Goal: Transaction & Acquisition: Purchase product/service

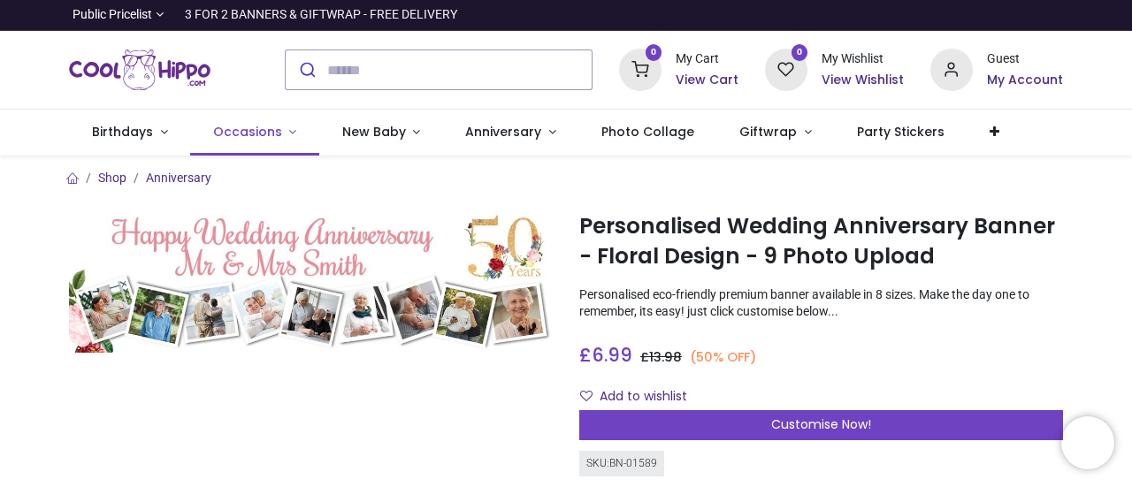
click at [226, 126] on span "Occasions" at bounding box center [247, 132] width 69 height 18
click at [278, 126] on link "Occasions" at bounding box center [254, 133] width 129 height 46
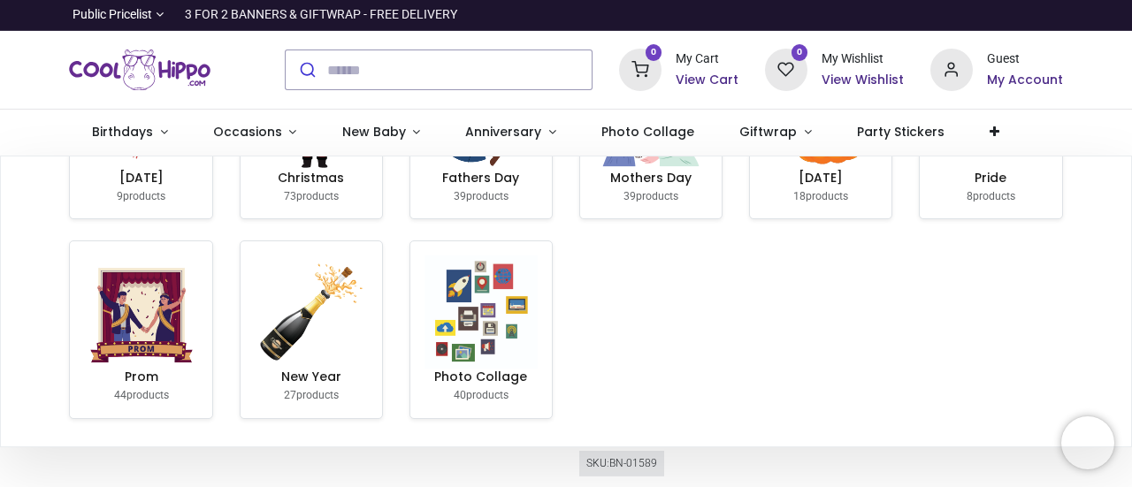
scroll to position [531, 0]
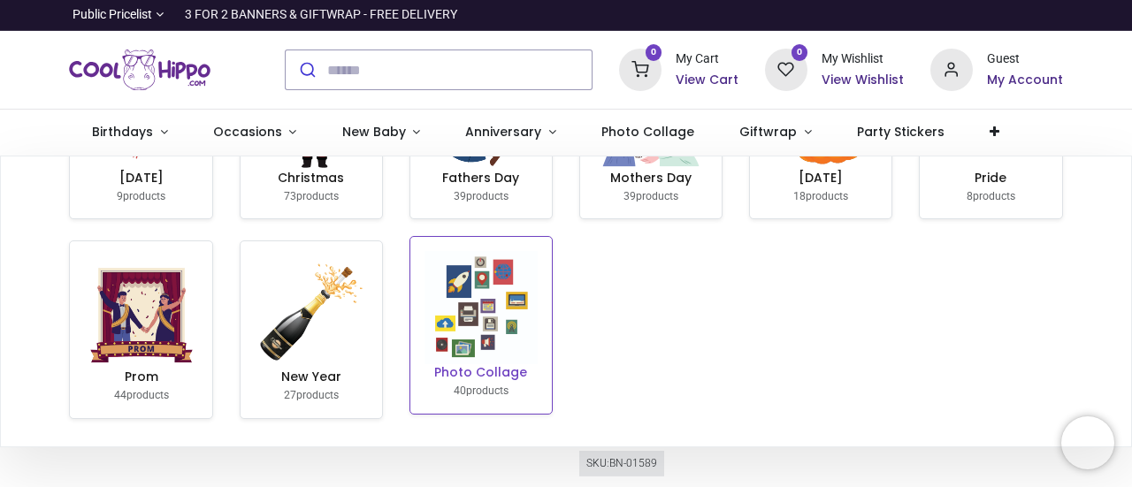
click at [501, 313] on img at bounding box center [481, 307] width 113 height 113
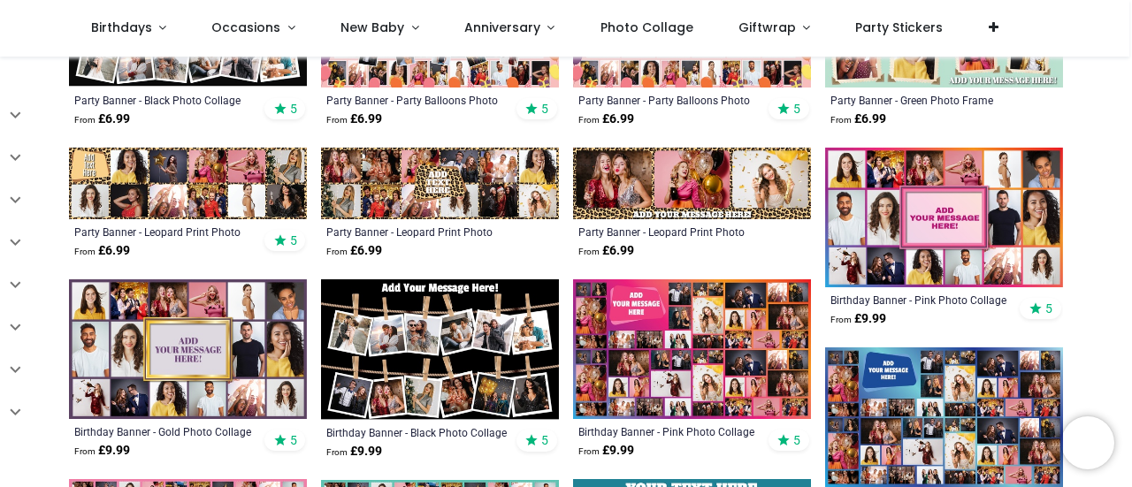
scroll to position [708, 0]
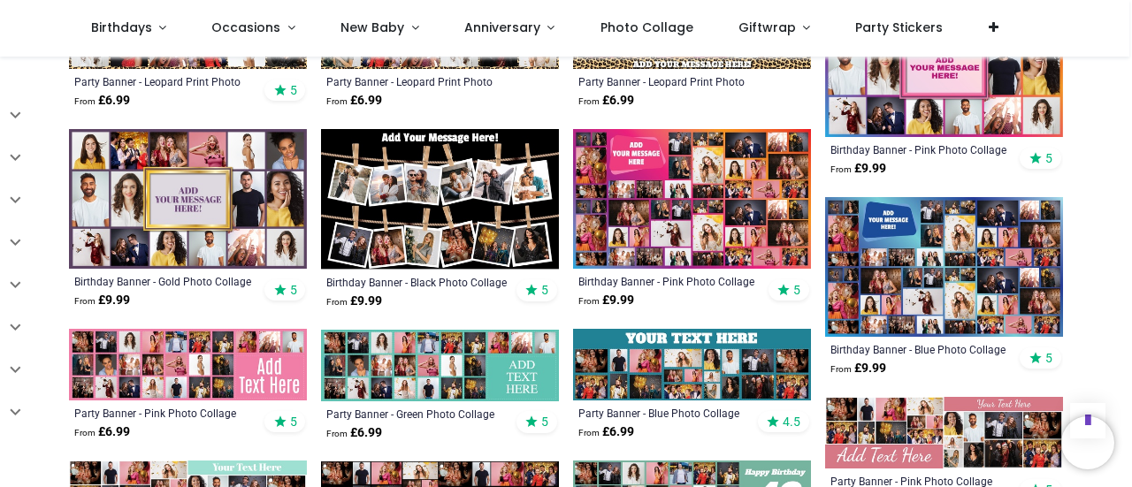
scroll to position [840, 0]
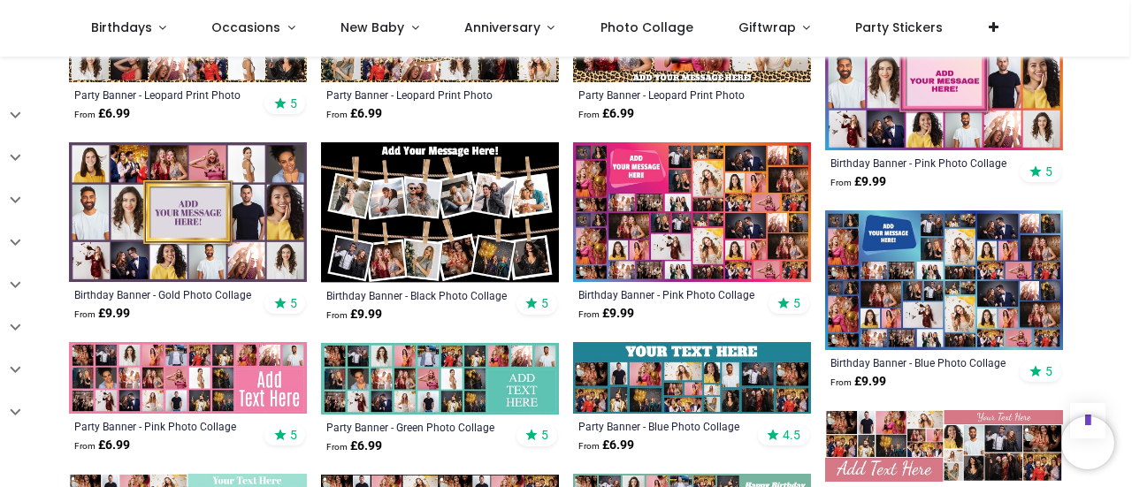
click at [249, 208] on img at bounding box center [188, 212] width 238 height 140
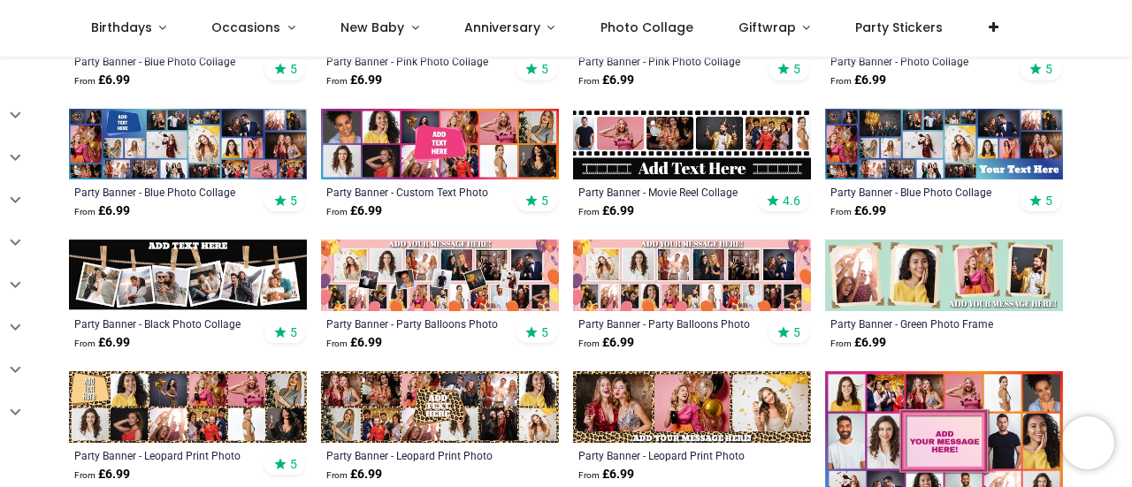
scroll to position [464, 0]
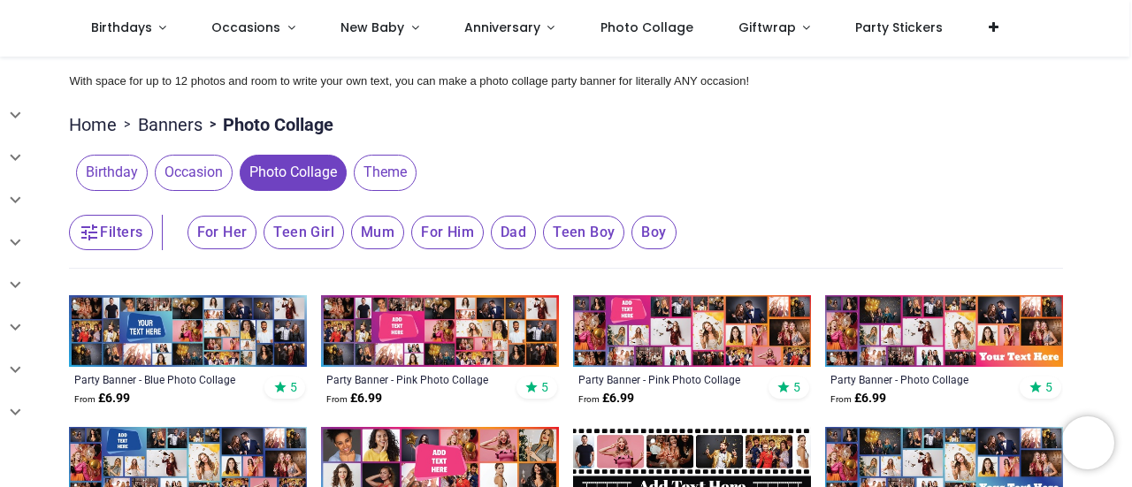
scroll to position [88, 0]
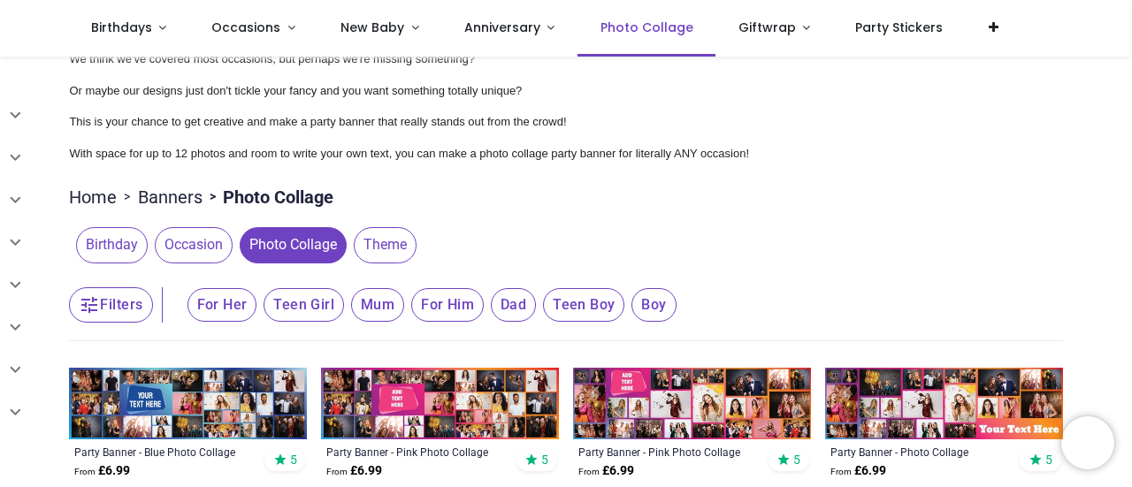
click at [659, 24] on span "Photo Collage" at bounding box center [647, 28] width 93 height 18
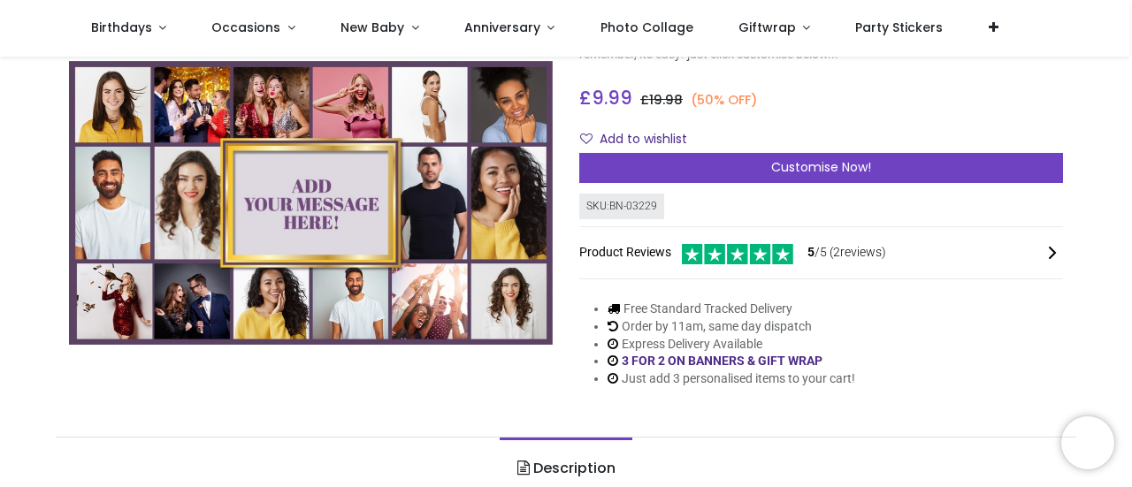
scroll to position [177, 0]
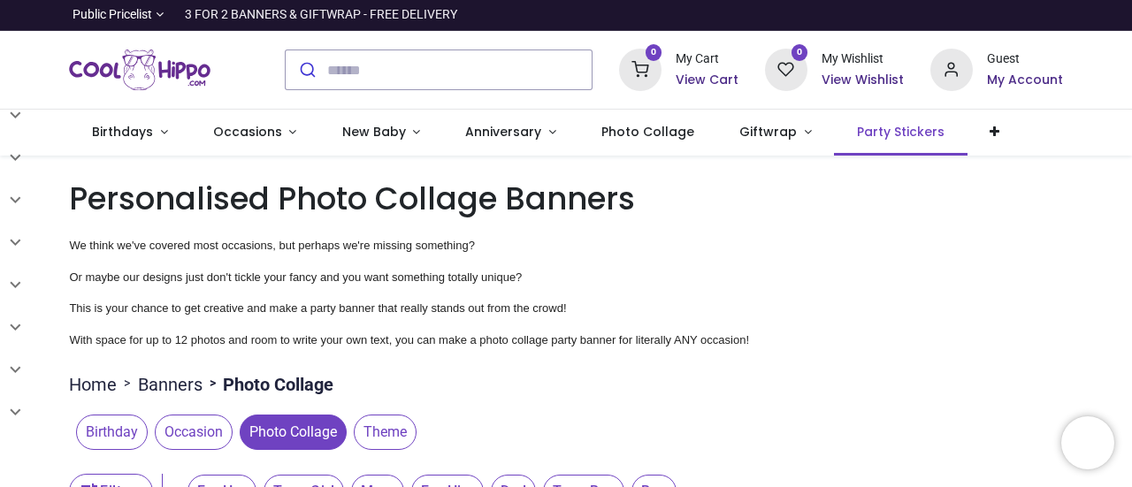
click at [882, 123] on span "Party Stickers" at bounding box center [901, 132] width 88 height 18
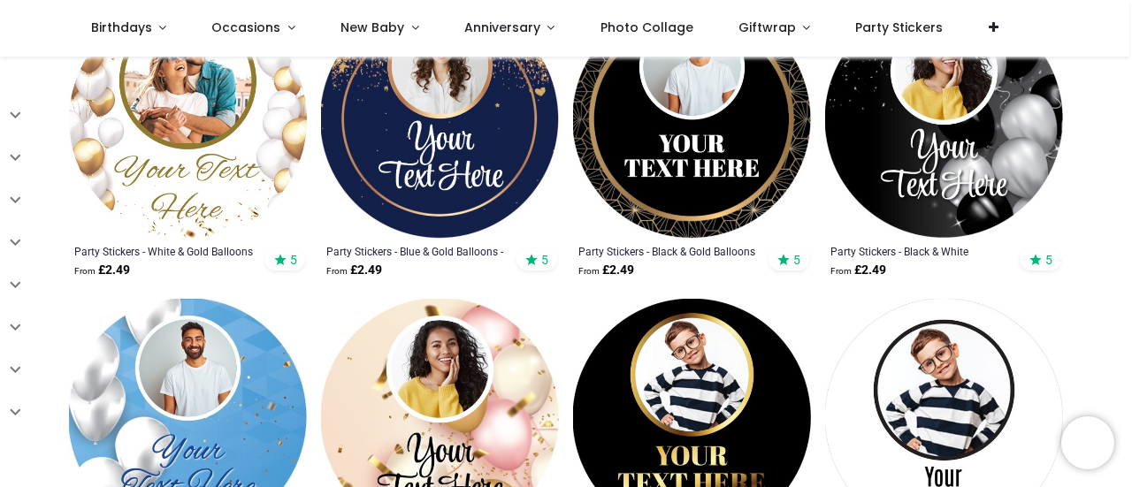
scroll to position [376, 0]
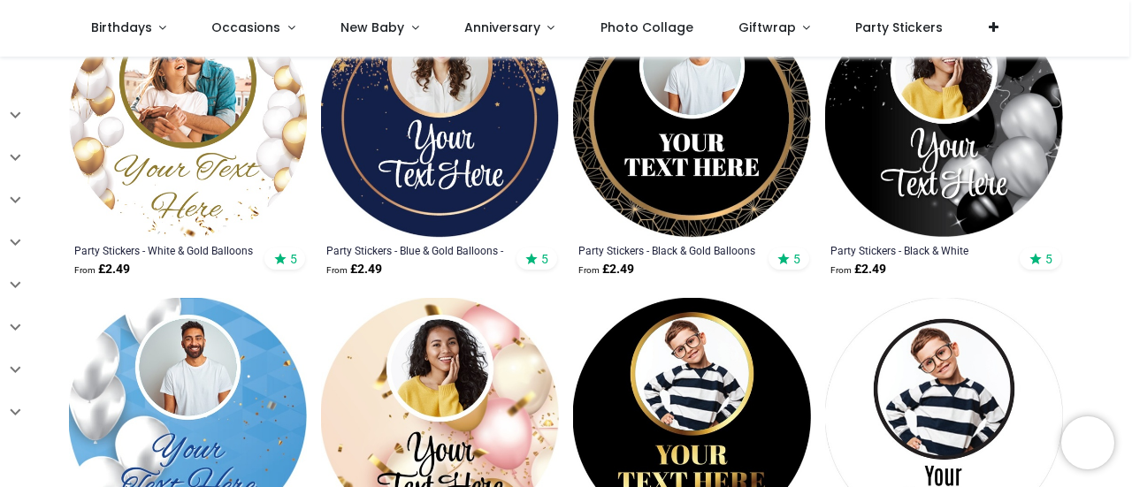
click at [187, 215] on img at bounding box center [188, 119] width 238 height 238
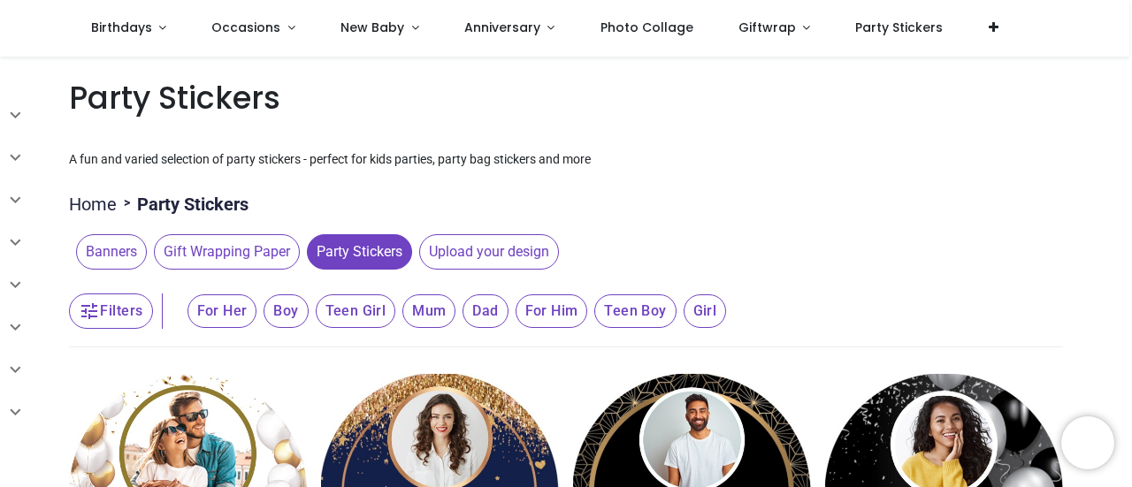
scroll to position [0, 0]
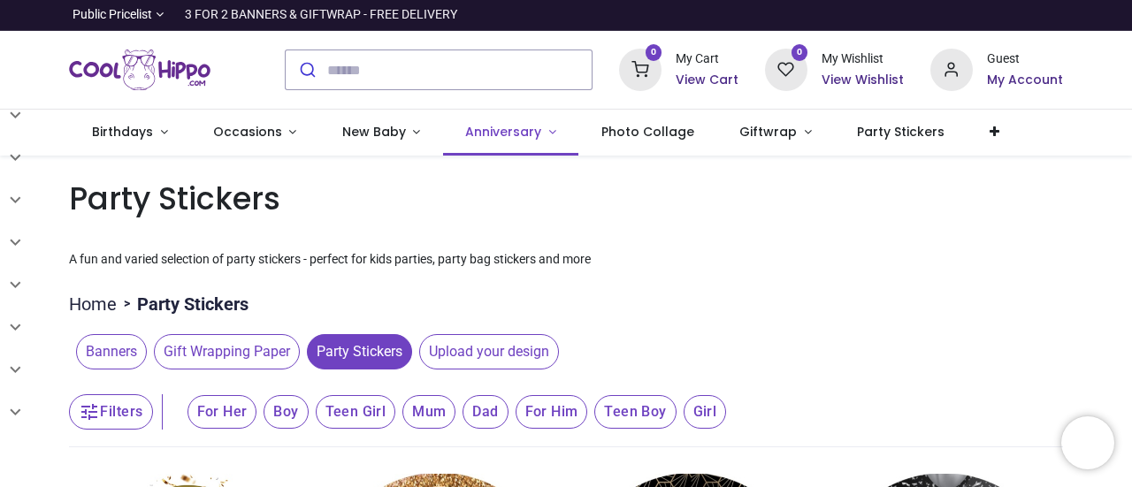
click at [494, 128] on span "Anniversary" at bounding box center [503, 132] width 76 height 18
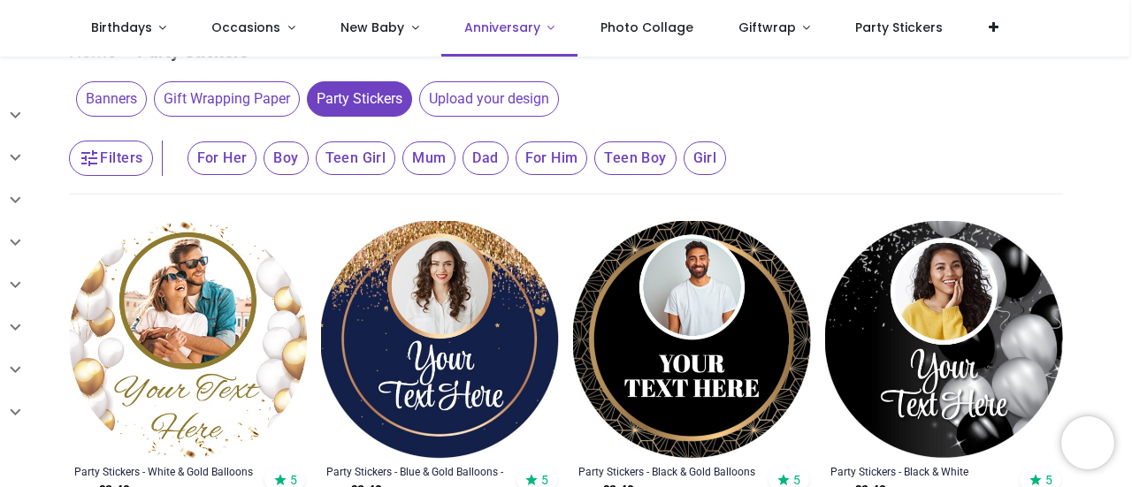
scroll to position [44, 0]
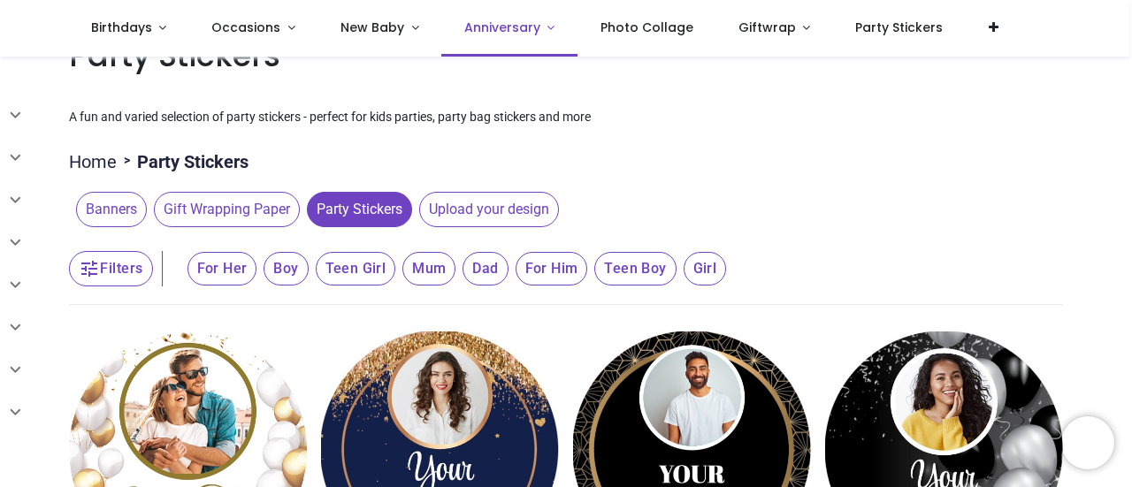
click at [508, 29] on span "Anniversary" at bounding box center [502, 28] width 76 height 18
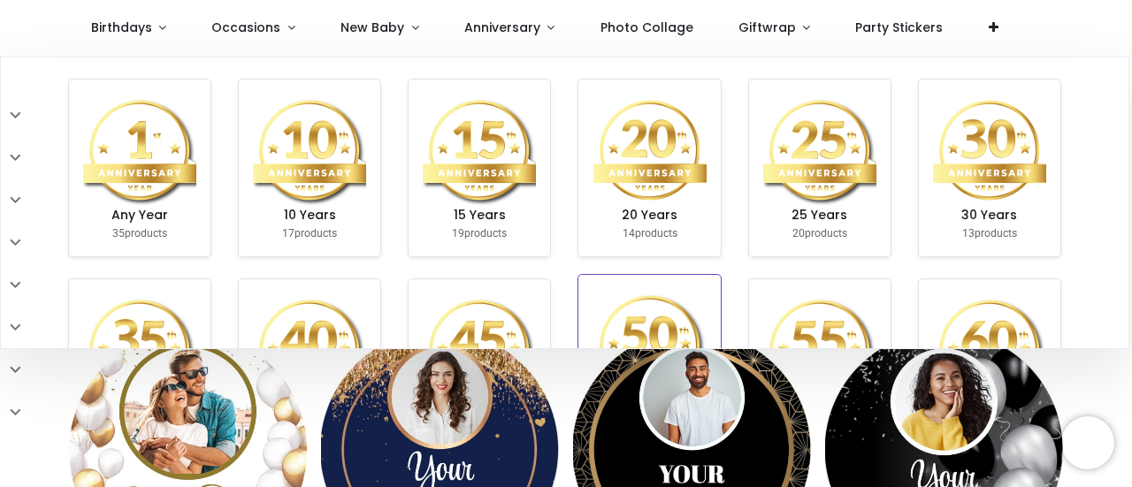
click at [641, 295] on img at bounding box center [649, 345] width 113 height 113
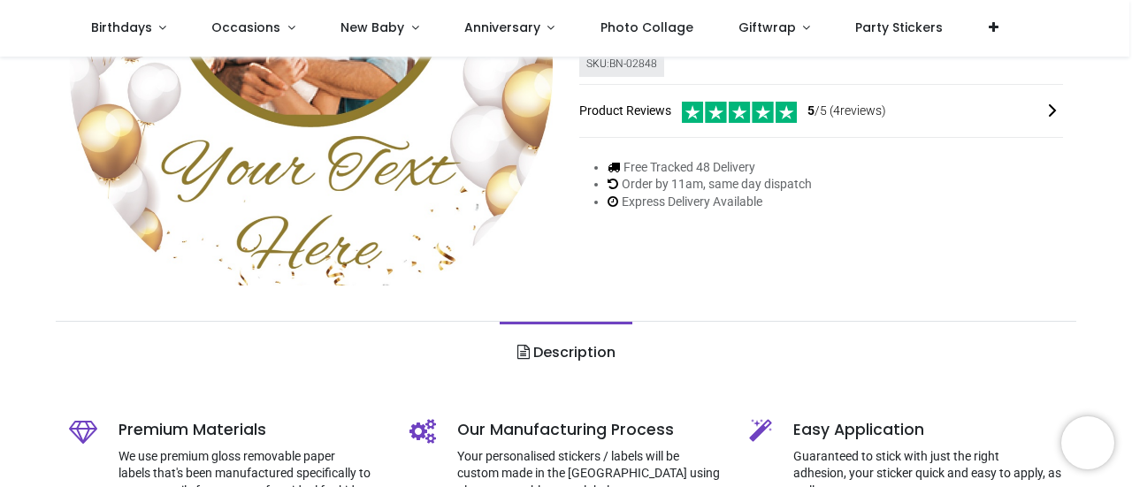
scroll to position [376, 0]
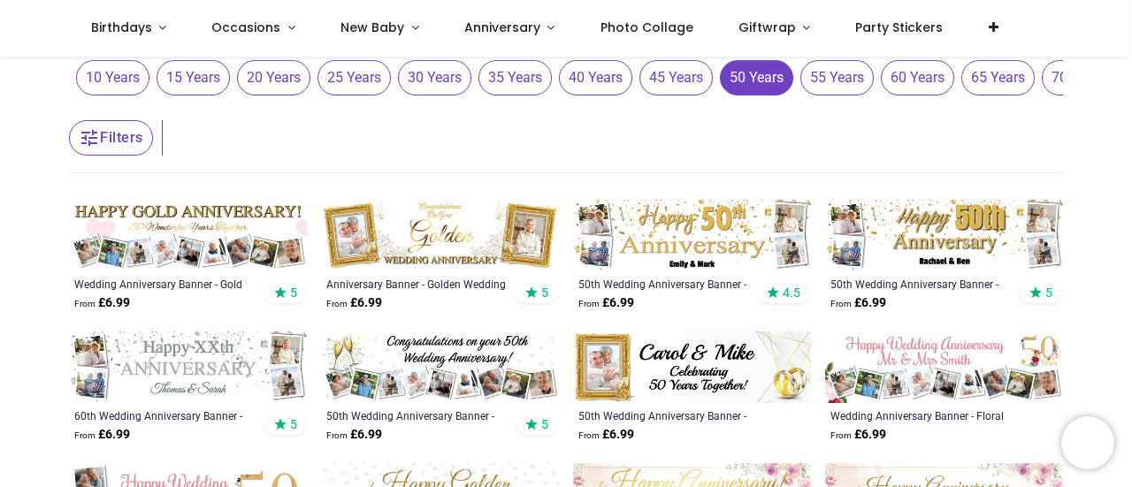
scroll to position [243, 0]
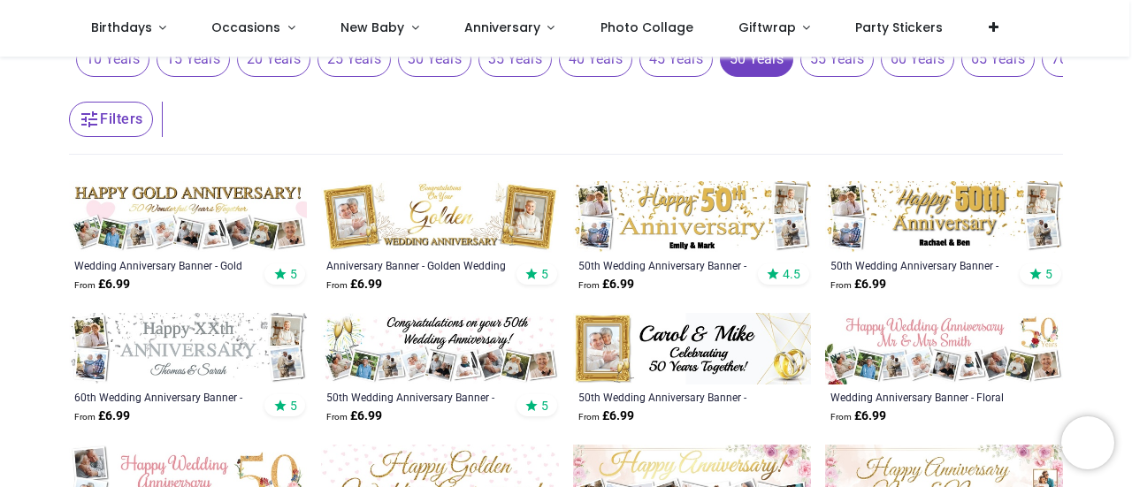
click at [462, 358] on img at bounding box center [440, 349] width 238 height 72
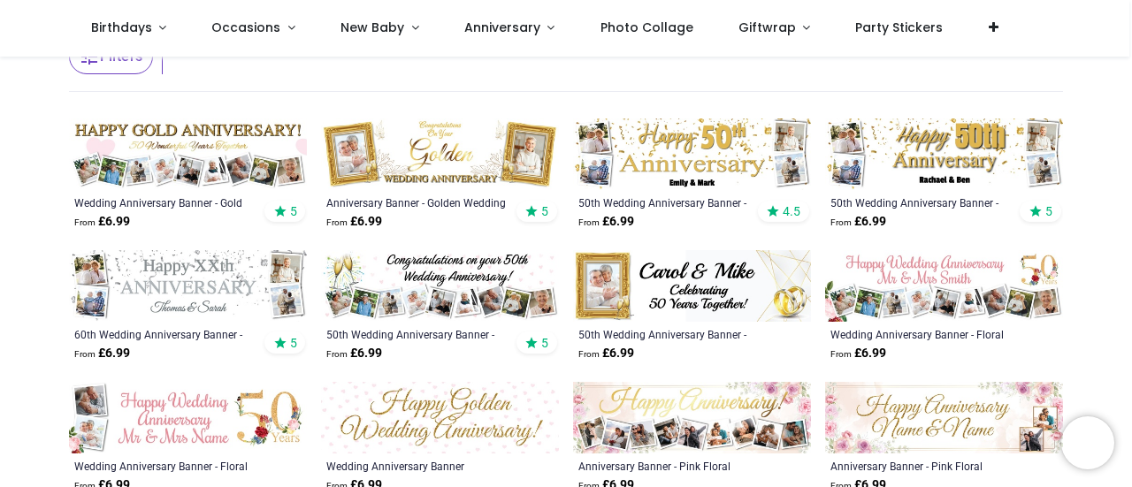
scroll to position [310, 0]
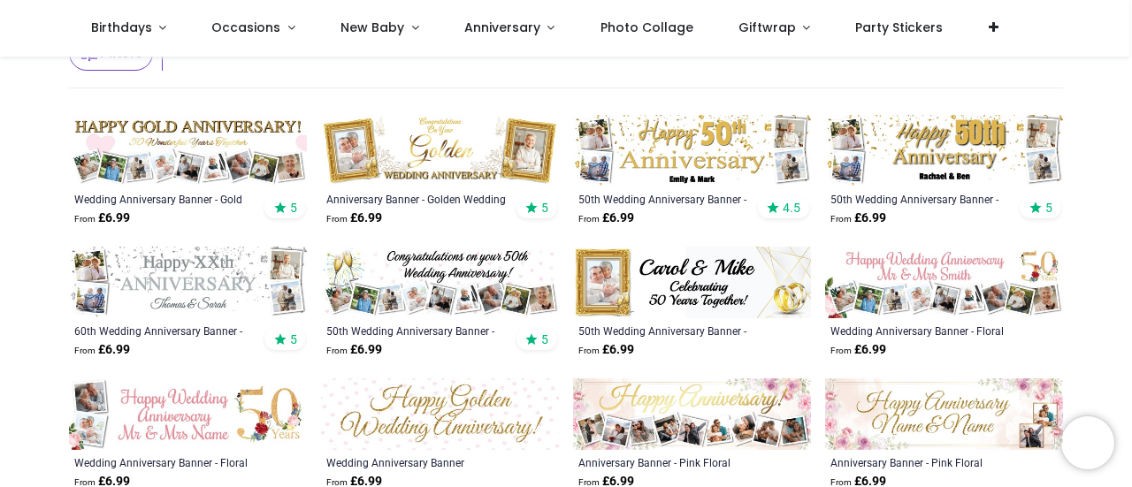
click at [193, 160] on img at bounding box center [188, 151] width 238 height 72
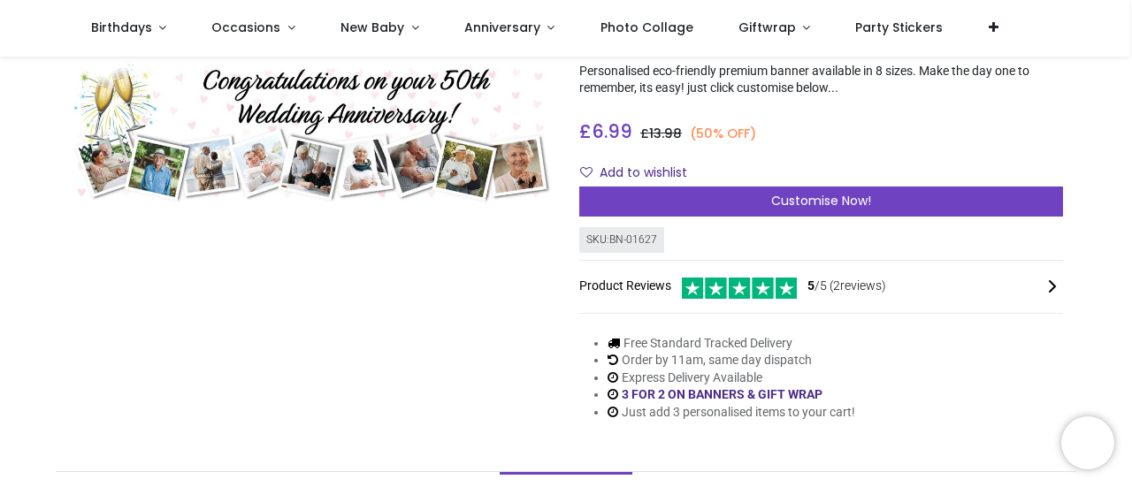
scroll to position [88, 0]
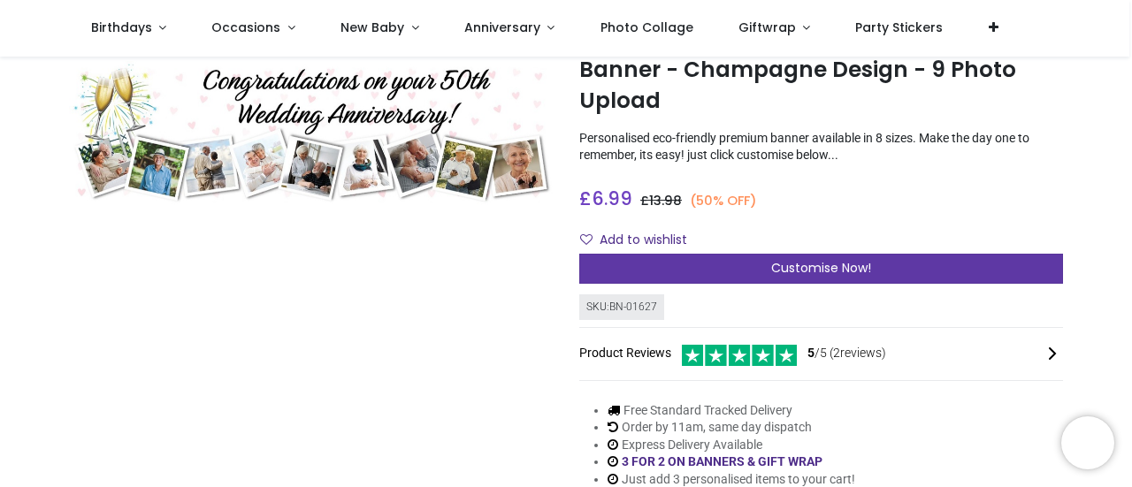
click at [865, 259] on div "Customise Now!" at bounding box center [821, 269] width 484 height 30
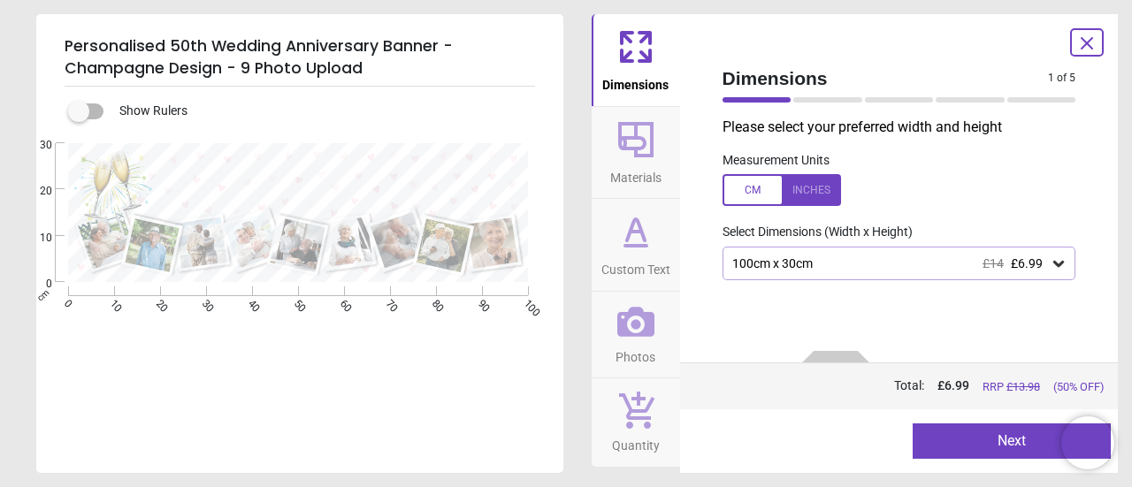
click at [631, 128] on icon at bounding box center [636, 140] width 42 height 42
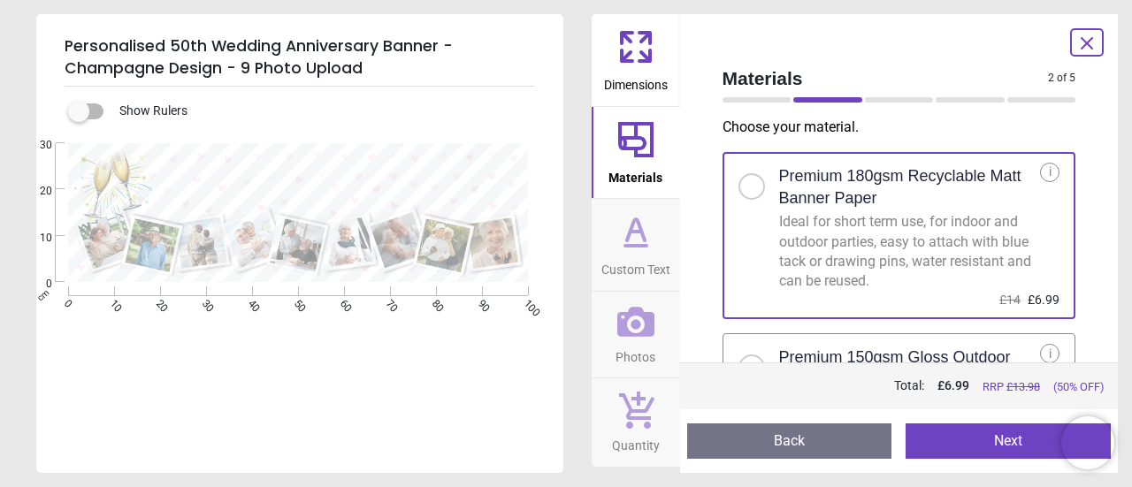
click at [654, 238] on icon at bounding box center [636, 231] width 42 height 42
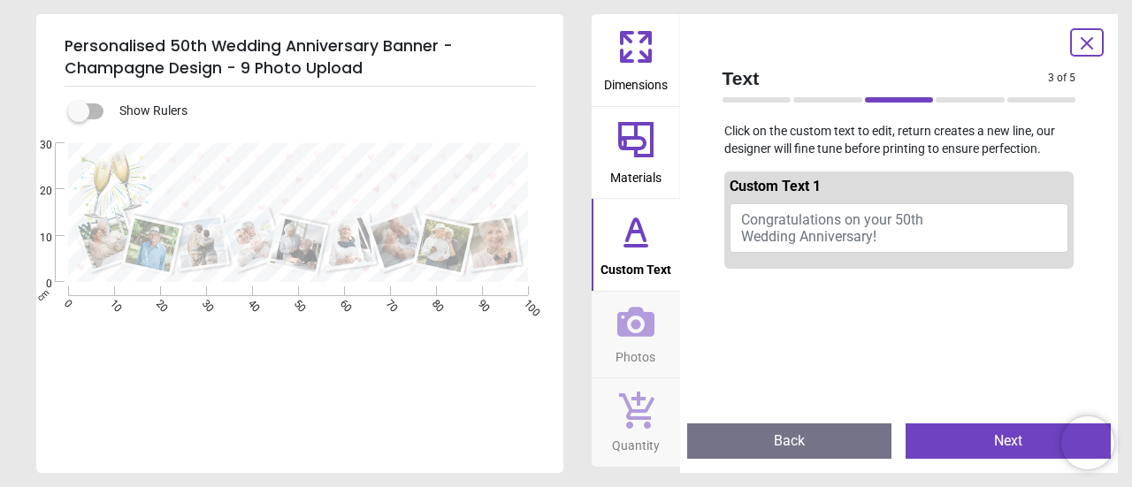
click at [775, 227] on span "Congratulations on your 50th Wedding Anniversary!" at bounding box center [832, 228] width 182 height 34
click at [851, 223] on span "Congratulations on your 50th Wedding Anniversary!" at bounding box center [832, 228] width 182 height 34
drag, startPoint x: 897, startPoint y: 238, endPoint x: 777, endPoint y: 227, distance: 120.7
click at [777, 227] on button "Congratulations on your 50th Wedding Anniversary!" at bounding box center [900, 228] width 340 height 50
click at [773, 203] on button "Congratulations on your 50th Wedding Anniversary!" at bounding box center [900, 228] width 340 height 50
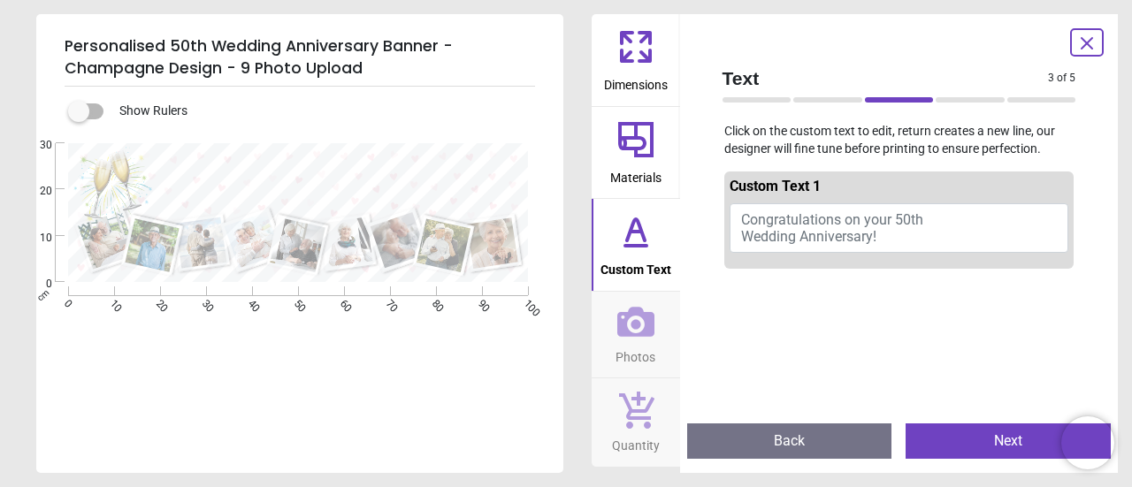
click at [789, 224] on span "Congratulations on your 50th Wedding Anniversary!" at bounding box center [832, 228] width 182 height 34
click at [287, 153] on div at bounding box center [332, 176] width 368 height 67
click at [845, 233] on span "Congratulations on your 50th Wedding Anniversary!" at bounding box center [832, 228] width 182 height 34
click at [904, 236] on button "Congratulations on your 50th Wedding Anniversary!" at bounding box center [900, 228] width 340 height 50
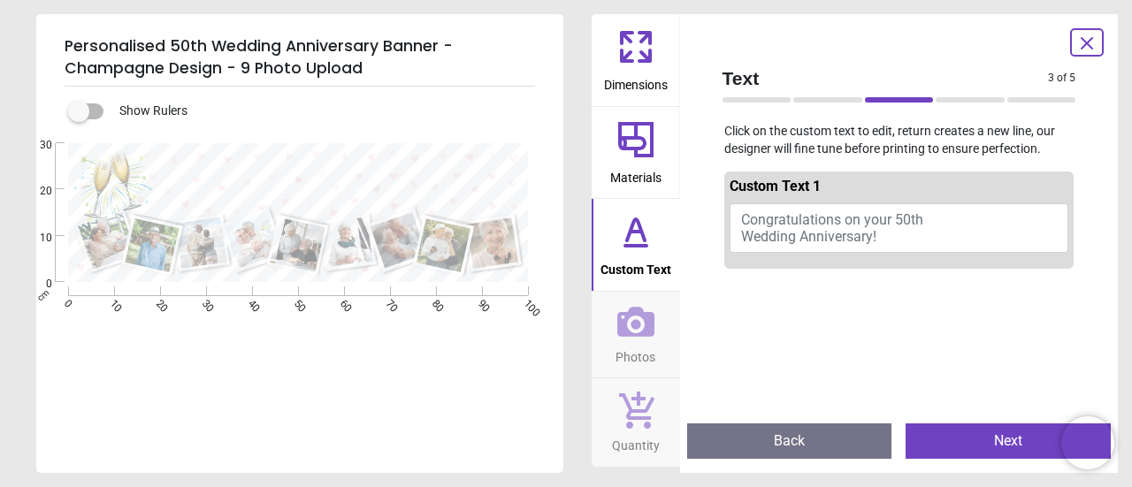
drag, startPoint x: 902, startPoint y: 236, endPoint x: 757, endPoint y: 214, distance: 146.7
click at [757, 214] on button "Congratulations on your 50th Wedding Anniversary!" at bounding box center [900, 228] width 340 height 50
click at [784, 222] on span "Congratulations on your 50th Wedding Anniversary!" at bounding box center [832, 228] width 182 height 34
click at [361, 162] on textarea at bounding box center [332, 177] width 368 height 33
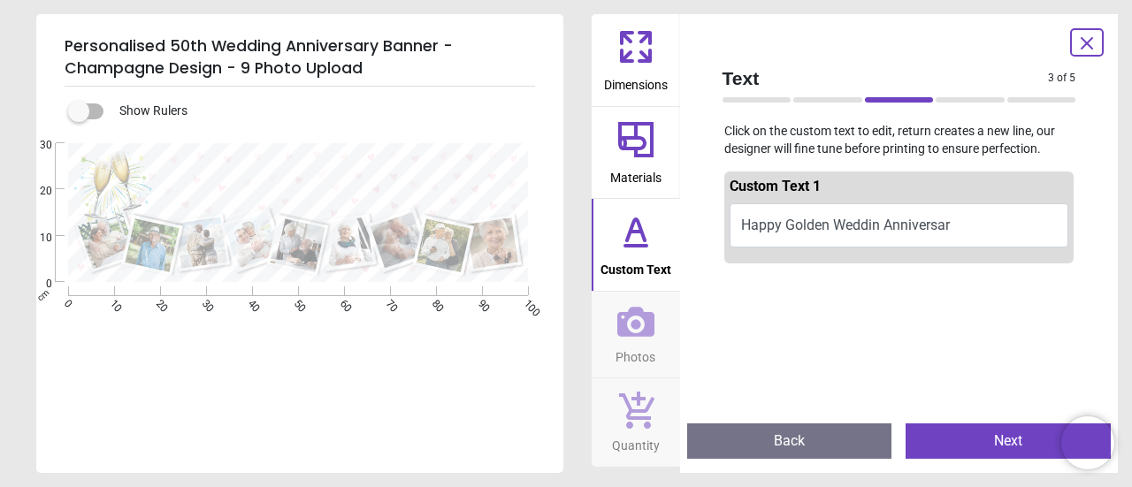
scroll to position [4, 0]
click at [379, 177] on textarea "**********" at bounding box center [332, 176] width 368 height 34
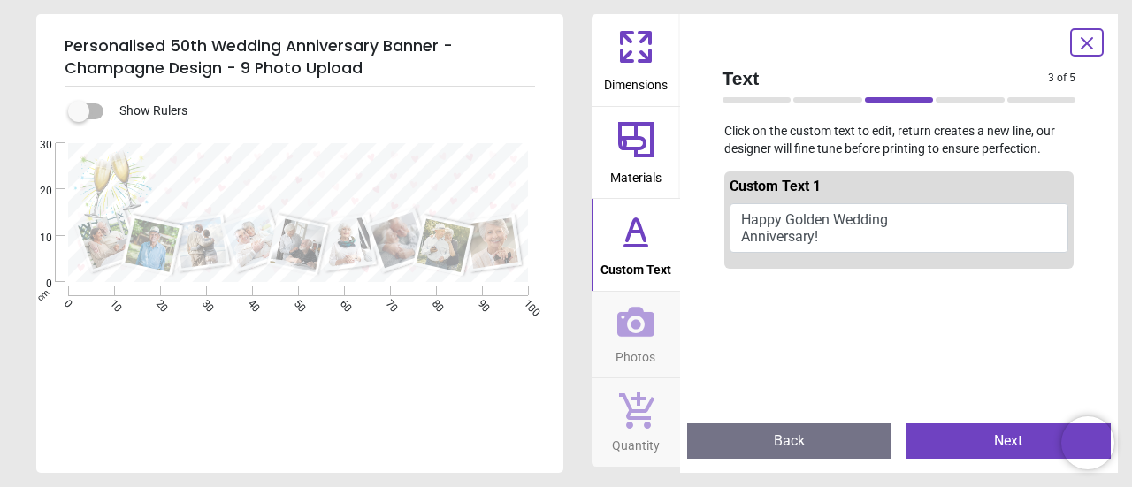
click at [425, 195] on textarea "**********" at bounding box center [332, 177] width 368 height 63
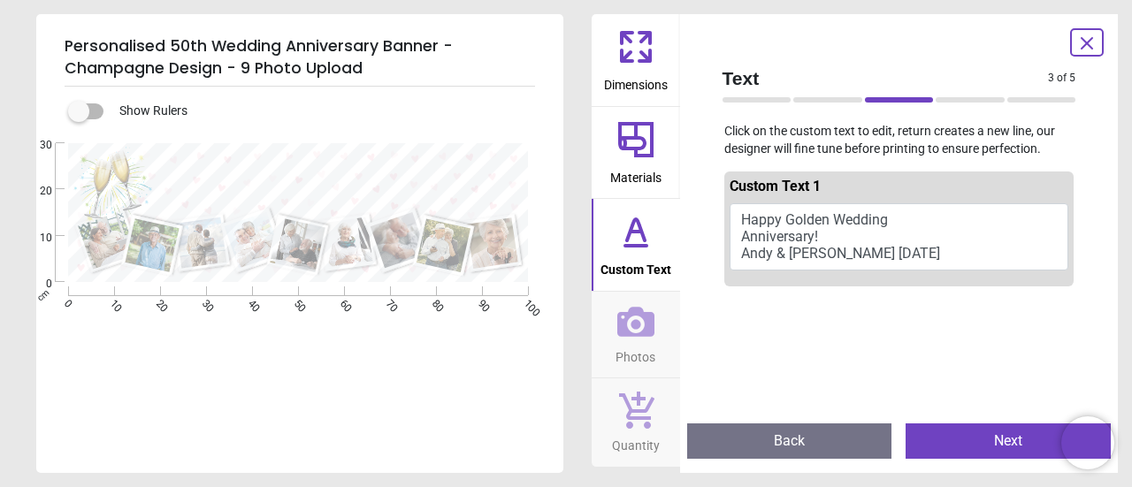
drag, startPoint x: 418, startPoint y: 195, endPoint x: 312, endPoint y: 203, distance: 106.4
click at [312, 203] on textarea "**********" at bounding box center [332, 178] width 368 height 62
click at [341, 195] on textarea "**********" at bounding box center [332, 178] width 368 height 62
click at [292, 178] on textarea "**********" at bounding box center [332, 178] width 368 height 62
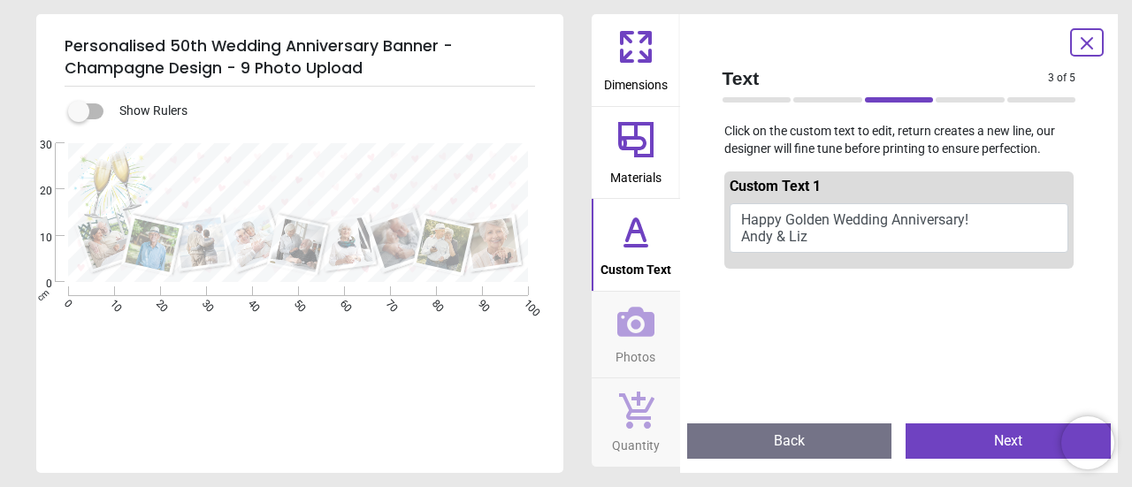
scroll to position [0, 0]
click at [382, 190] on textarea "**********" at bounding box center [332, 177] width 368 height 61
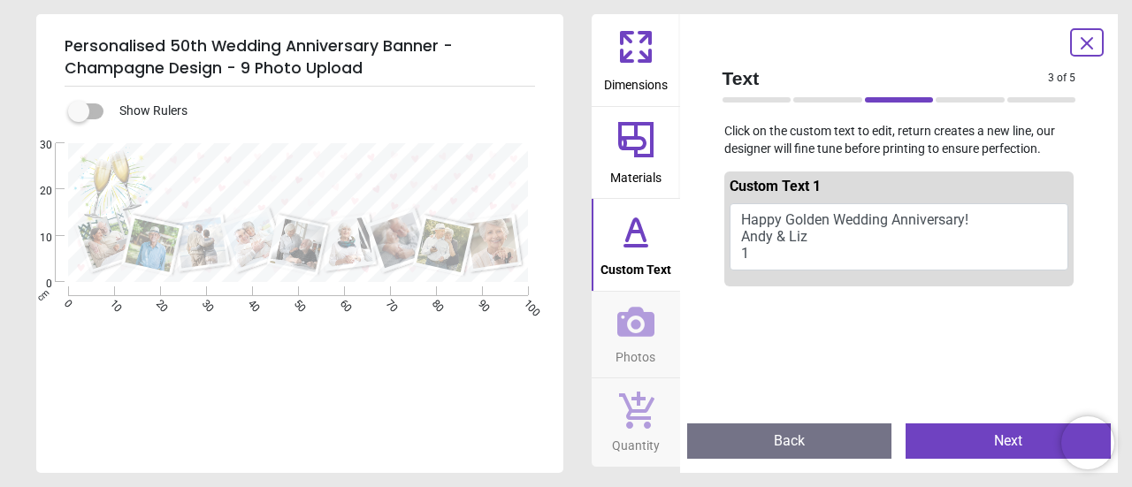
scroll to position [4, 0]
type textarea "**********"
click at [476, 347] on div "**********" at bounding box center [298, 386] width 524 height 487
click at [492, 173] on textarea "**********" at bounding box center [332, 178] width 368 height 62
click at [509, 106] on div "Show Rulers" at bounding box center [321, 111] width 485 height 21
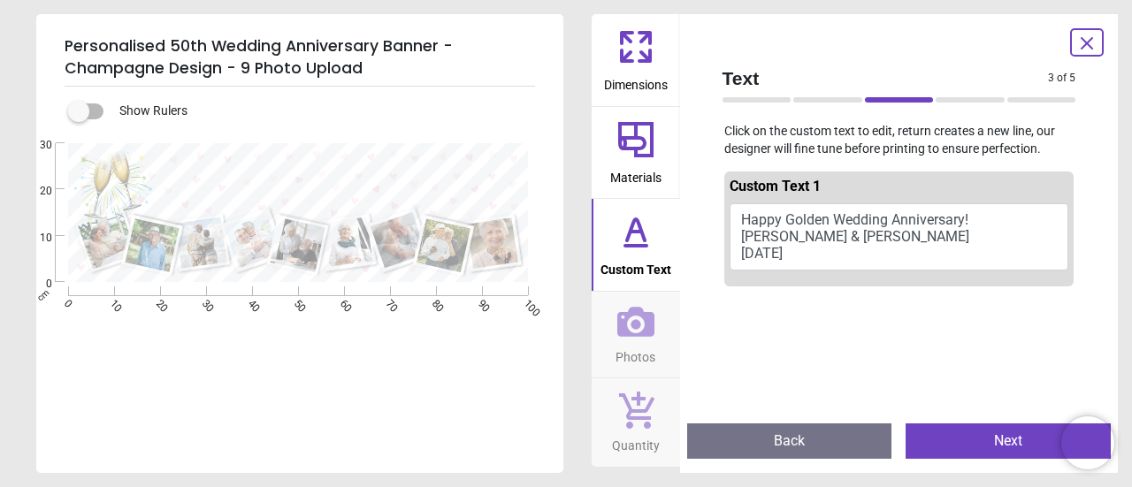
click at [642, 323] on icon at bounding box center [635, 321] width 37 height 37
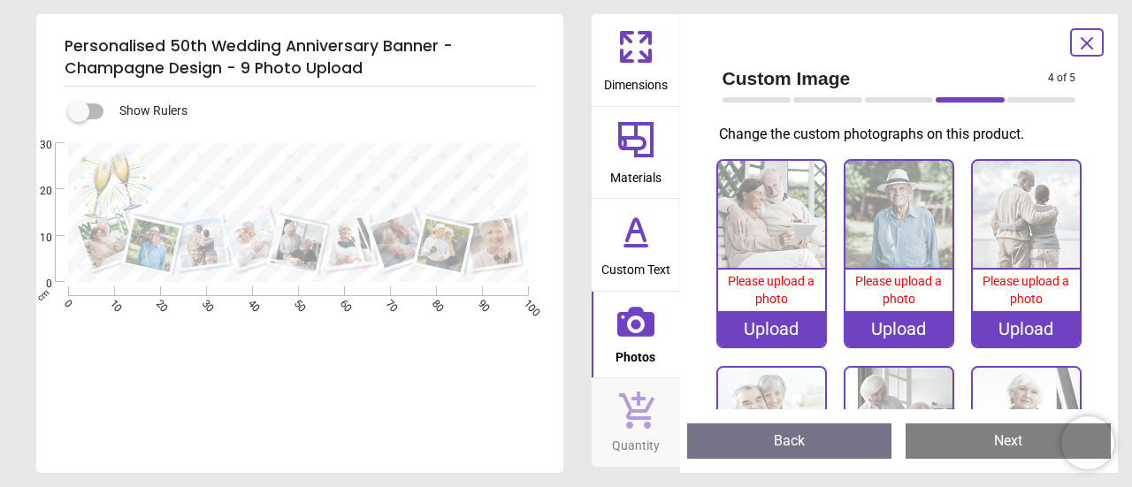
click at [1086, 44] on icon at bounding box center [1087, 43] width 11 height 11
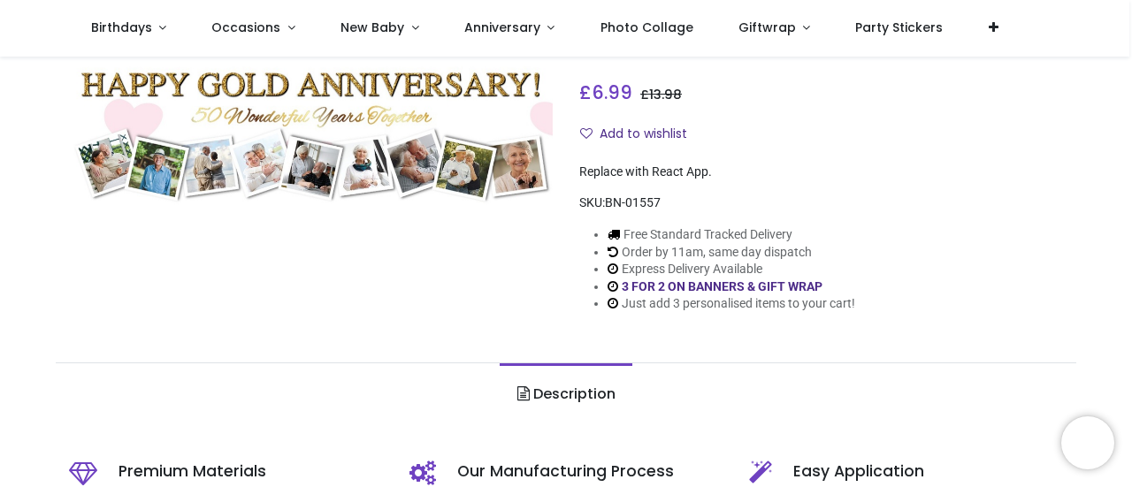
scroll to position [199, 0]
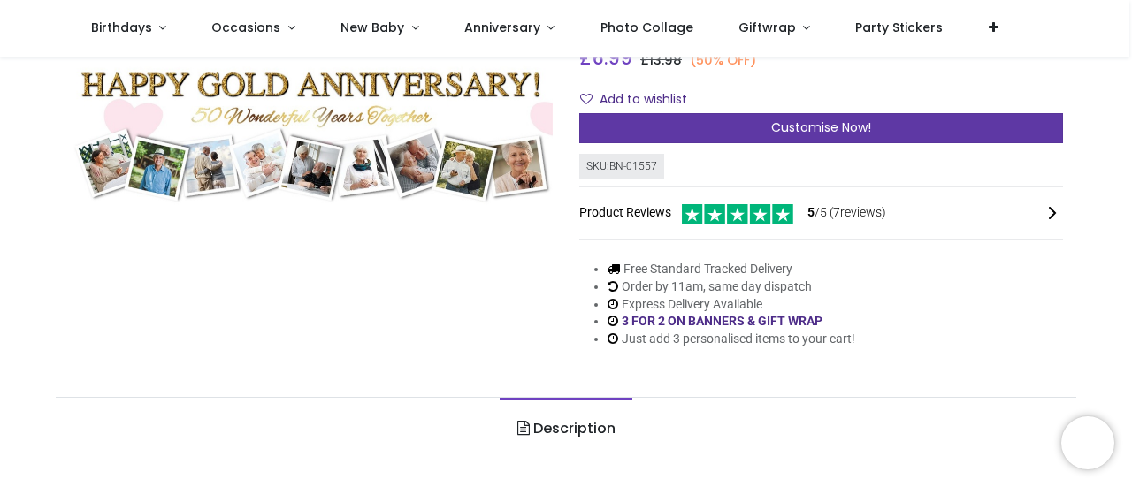
click at [801, 126] on span "Customise Now!" at bounding box center [821, 128] width 100 height 18
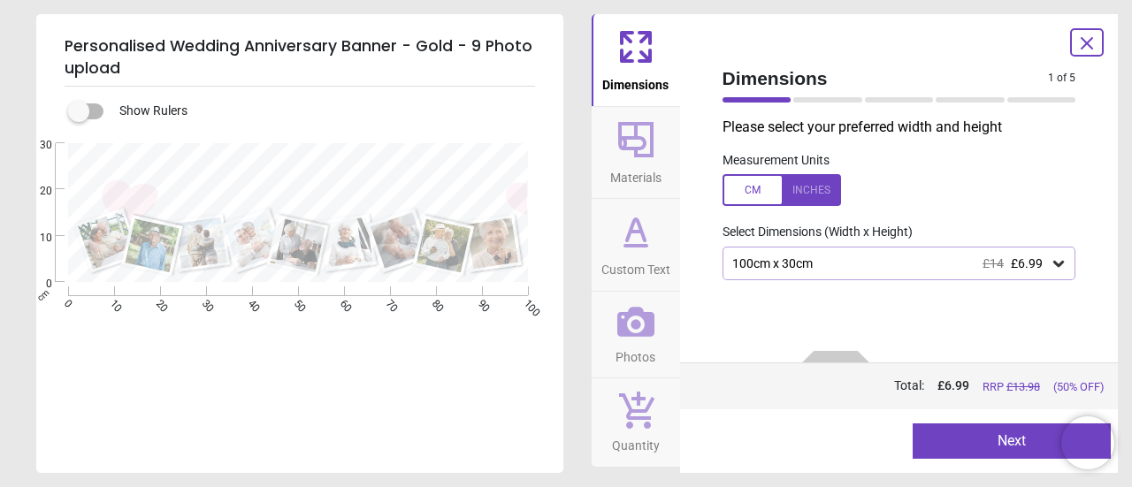
click at [618, 256] on span "Custom Text" at bounding box center [635, 266] width 69 height 27
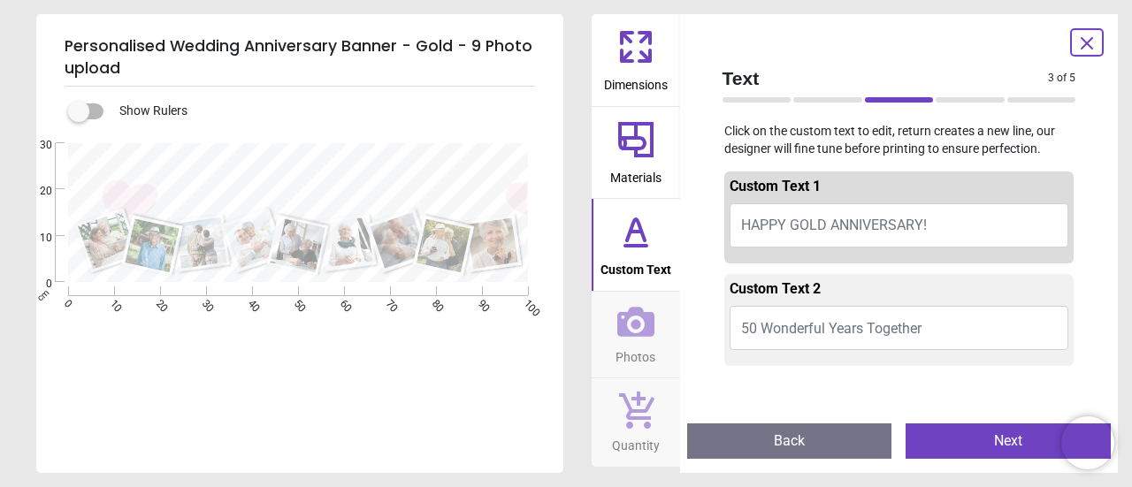
click at [823, 221] on span "HAPPY GOLD ANNIVERSARY!" at bounding box center [834, 225] width 186 height 17
click at [432, 164] on textarea at bounding box center [299, 167] width 445 height 31
type textarea "*"
type textarea "**********"
click at [389, 195] on textarea at bounding box center [299, 197] width 411 height 21
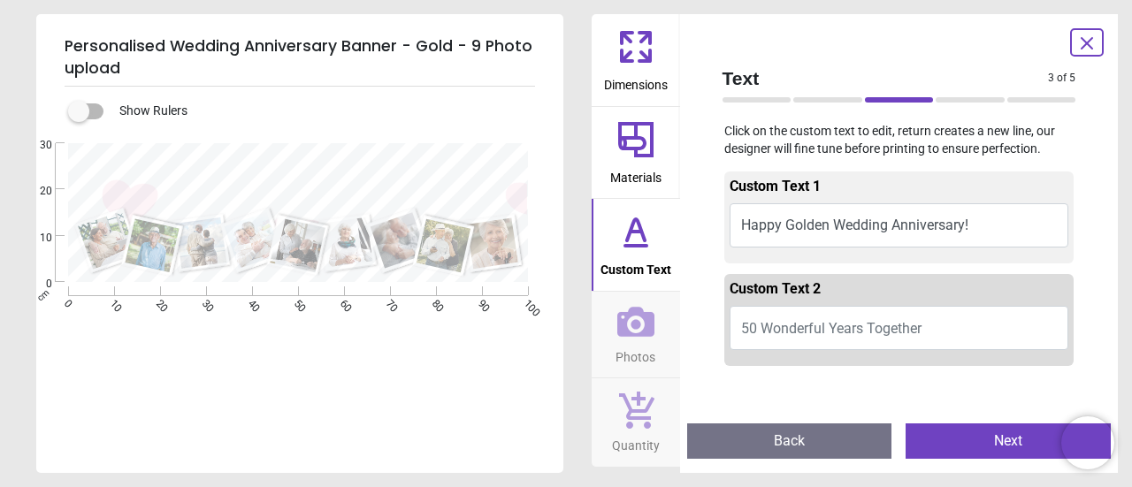
click at [388, 190] on textarea at bounding box center [299, 197] width 411 height 21
click at [313, 191] on textarea "**********" at bounding box center [299, 196] width 411 height 19
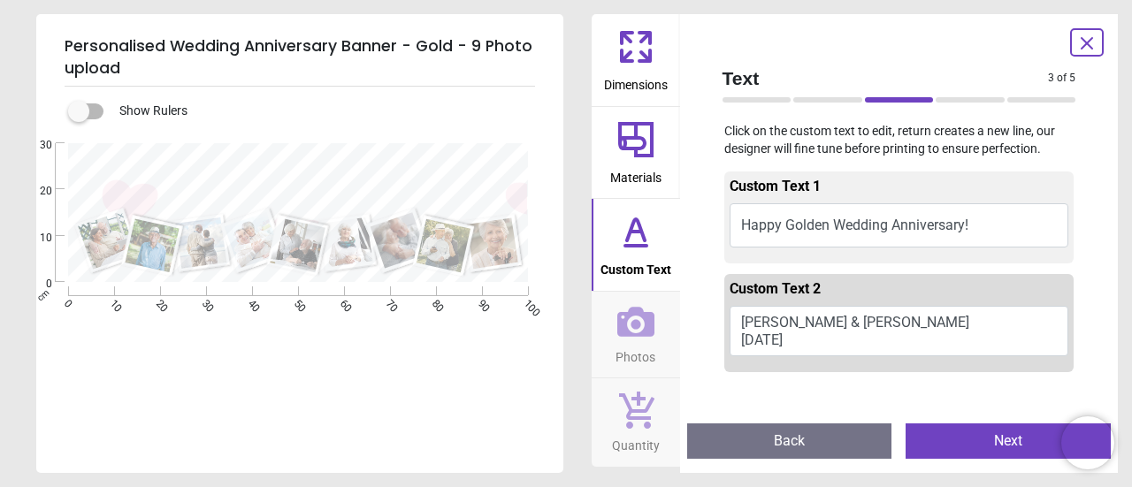
drag, startPoint x: 291, startPoint y: 197, endPoint x: 198, endPoint y: 203, distance: 93.1
click at [198, 203] on textarea "**********" at bounding box center [299, 196] width 411 height 19
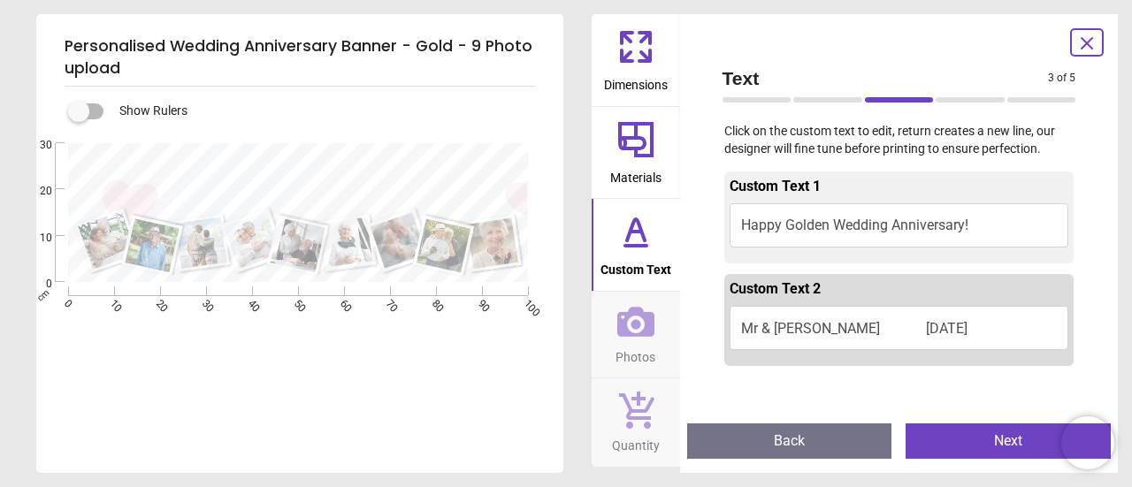
click at [646, 173] on span "Materials" at bounding box center [635, 174] width 51 height 27
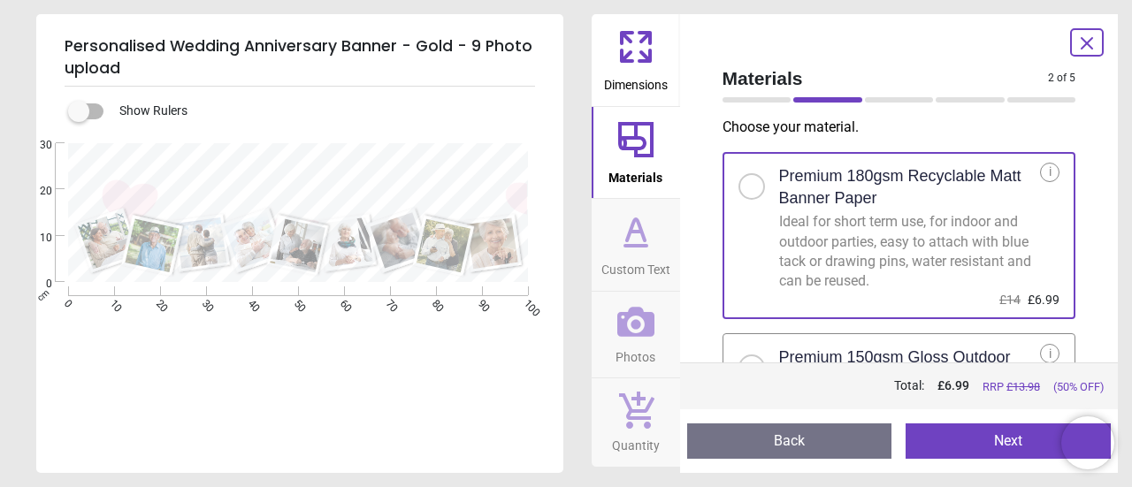
click at [637, 257] on span "Custom Text" at bounding box center [635, 266] width 69 height 27
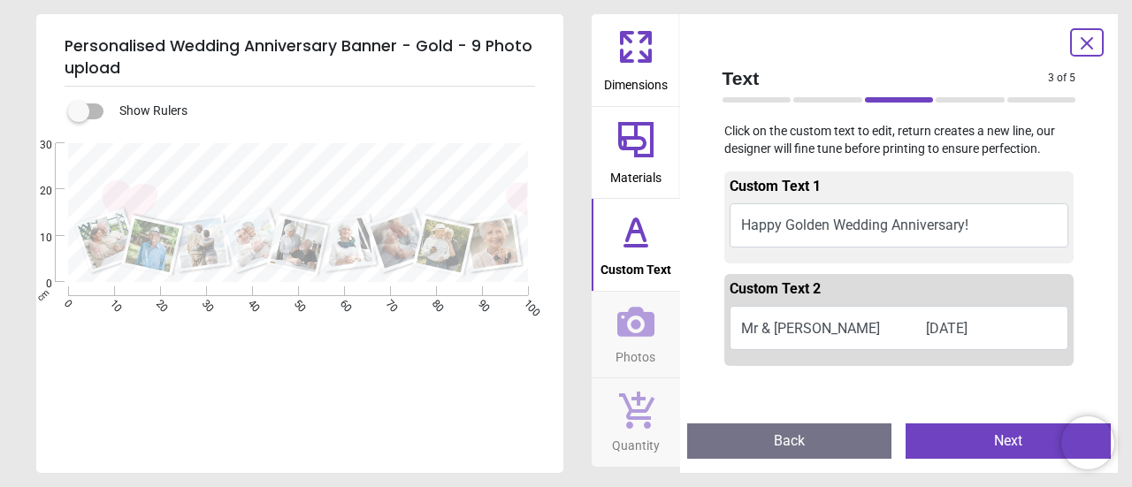
click at [215, 197] on textarea "**********" at bounding box center [299, 196] width 411 height 19
click at [265, 195] on textarea "**********" at bounding box center [299, 196] width 411 height 19
type textarea "**********"
click at [386, 452] on div "**********" at bounding box center [298, 386] width 524 height 487
click at [659, 138] on button "Materials" at bounding box center [636, 153] width 88 height 92
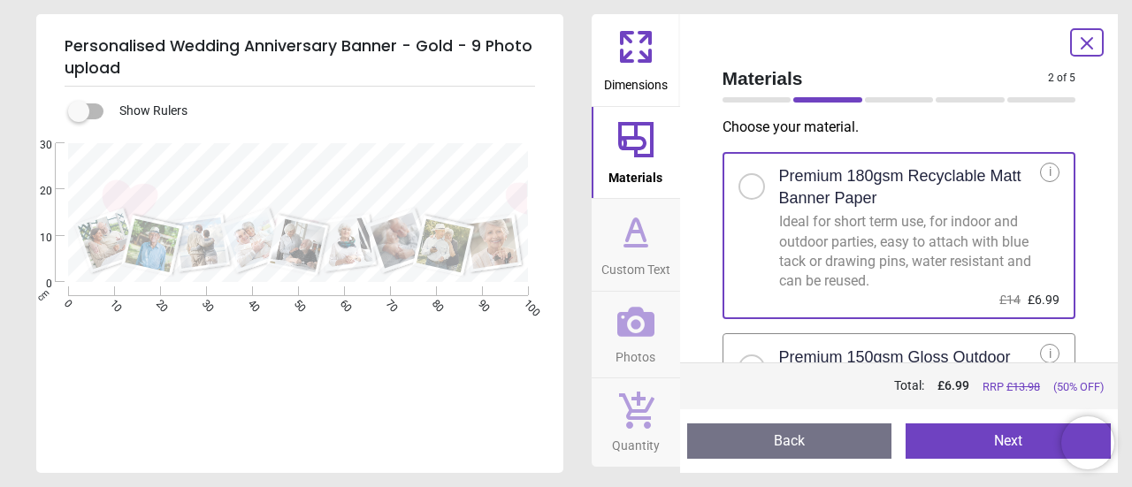
click at [1094, 45] on icon at bounding box center [1086, 43] width 21 height 21
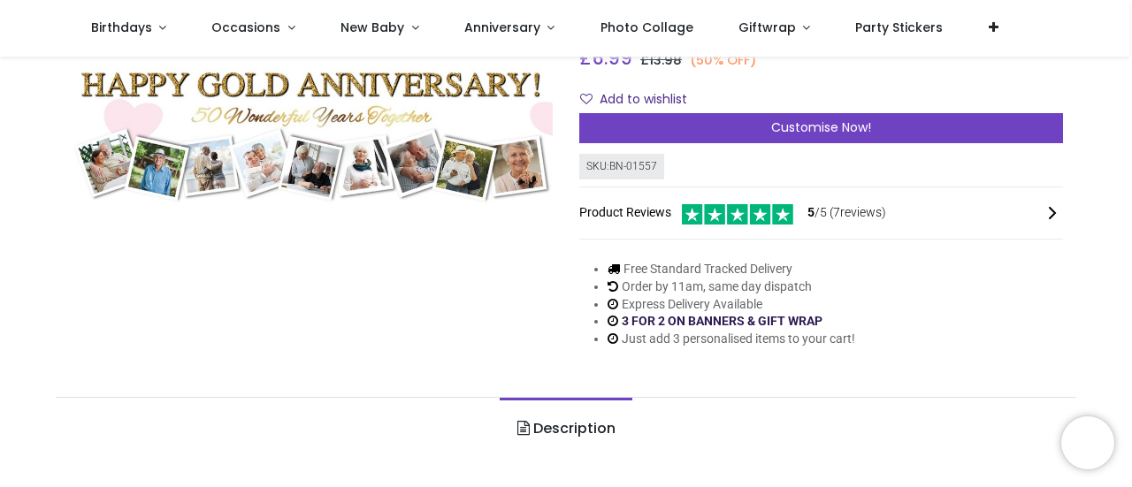
click at [712, 321] on link "3 FOR 2 ON BANNERS & GIFT WRAP" at bounding box center [722, 321] width 201 height 14
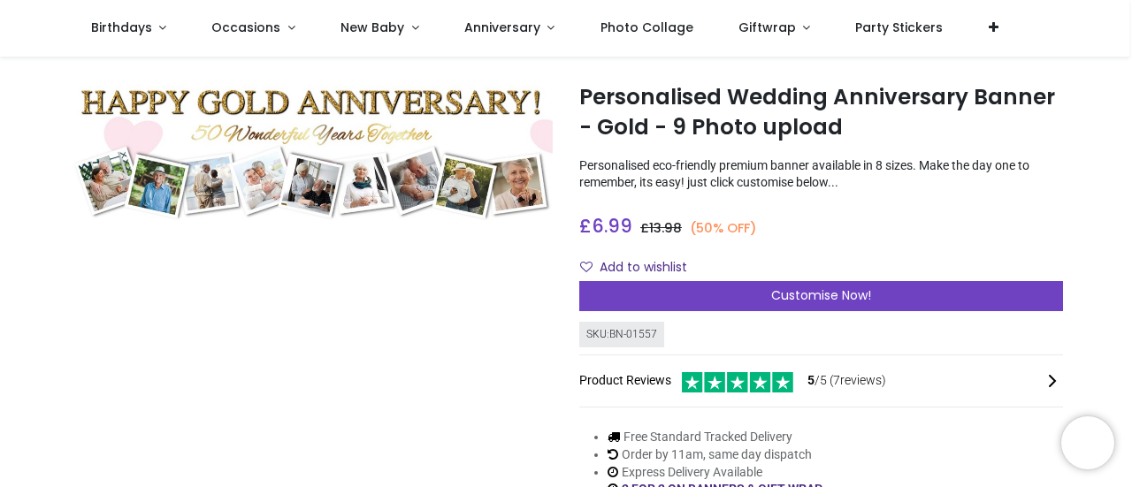
scroll to position [22, 0]
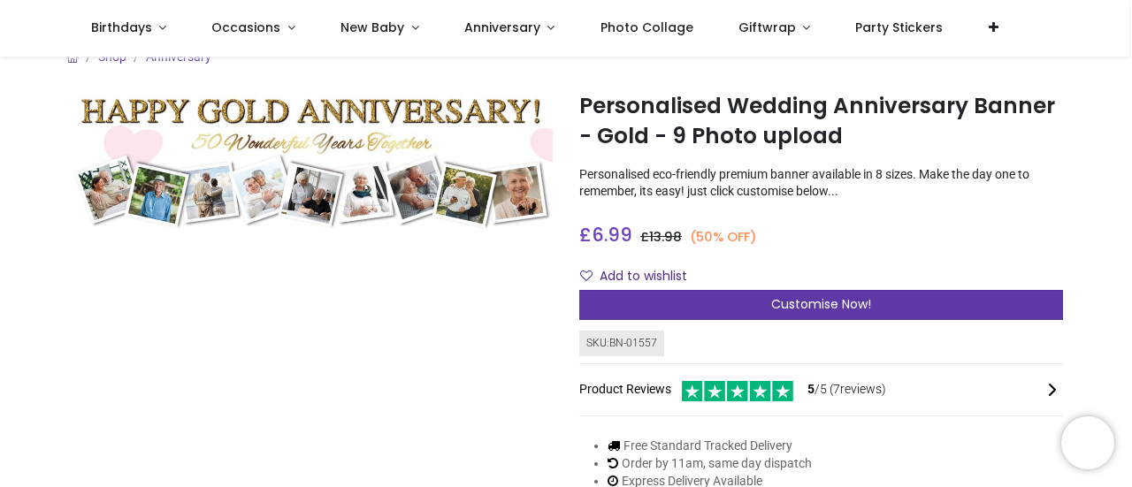
click at [706, 296] on div "Customise Now!" at bounding box center [821, 305] width 484 height 30
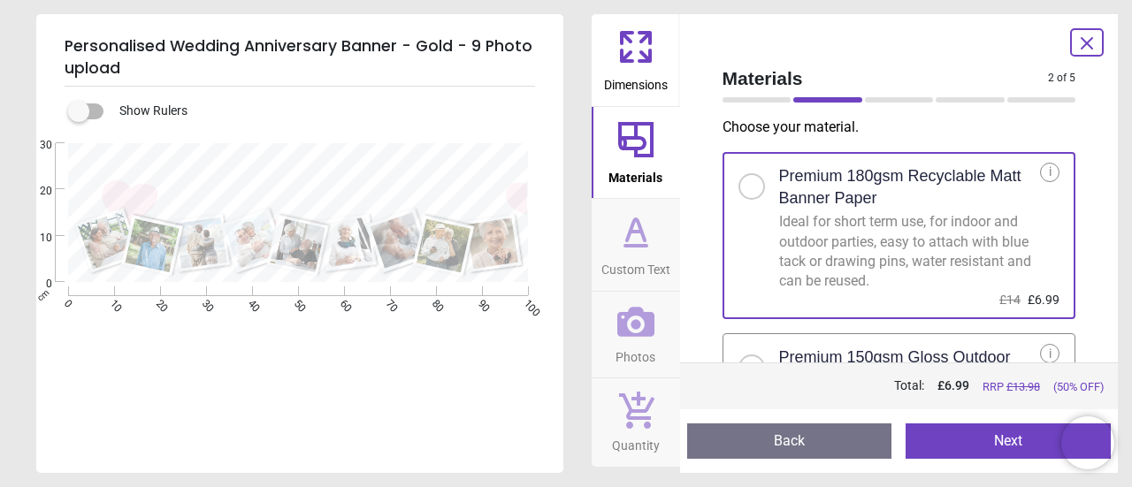
click at [616, 50] on icon at bounding box center [636, 47] width 42 height 42
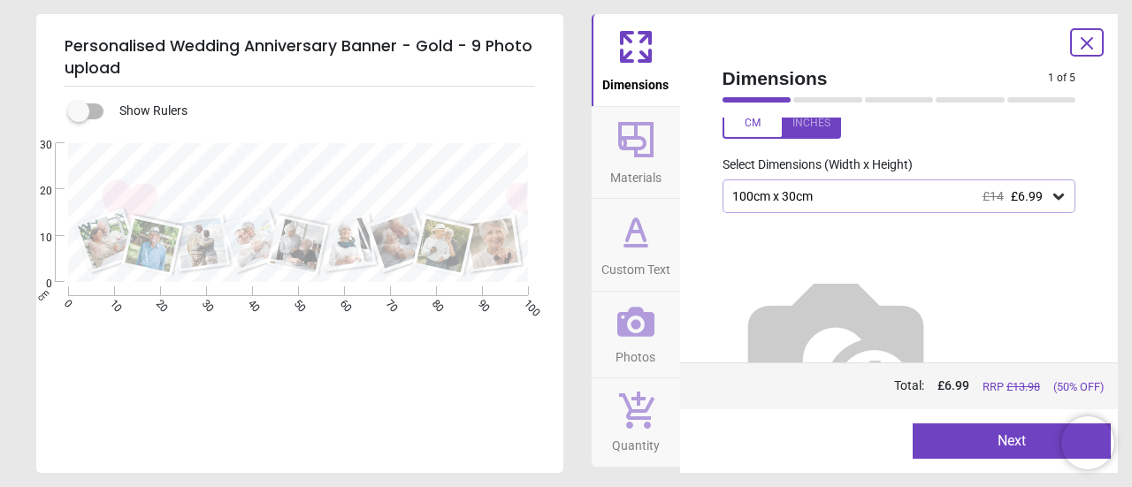
scroll to position [103, 0]
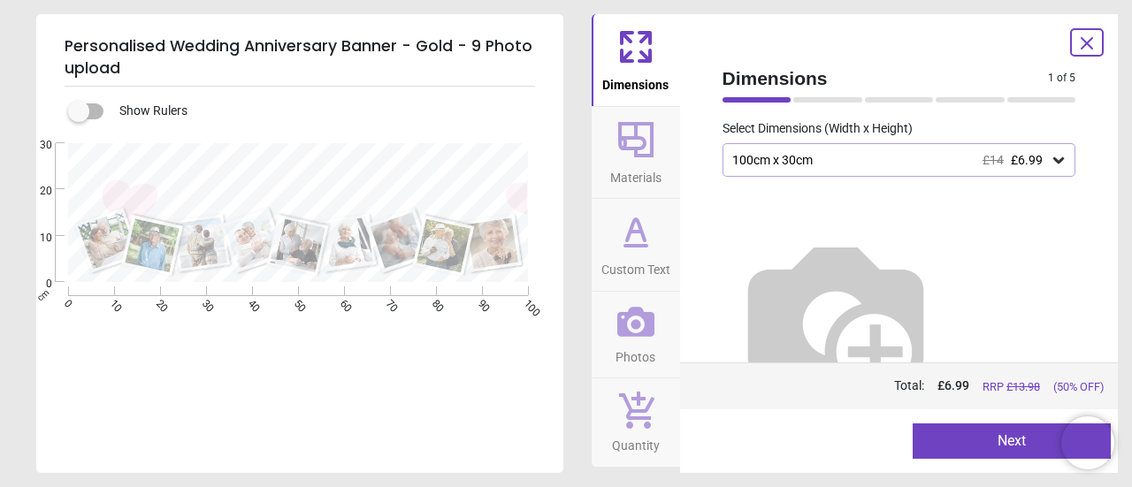
click at [867, 250] on img at bounding box center [836, 318] width 226 height 226
click at [1050, 162] on icon at bounding box center [1059, 160] width 18 height 18
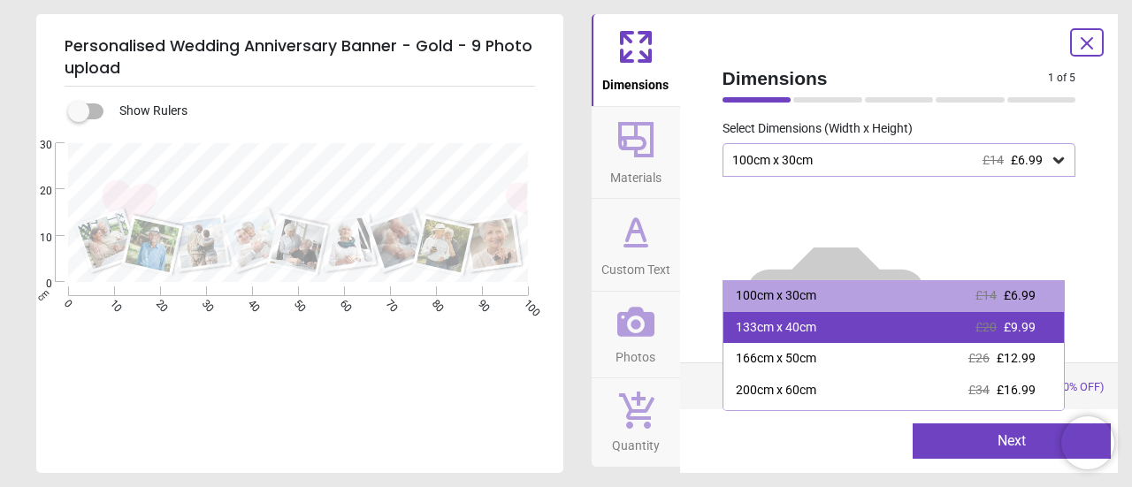
click at [901, 326] on div "133cm x 40cm £20 £9.99" at bounding box center [893, 328] width 341 height 32
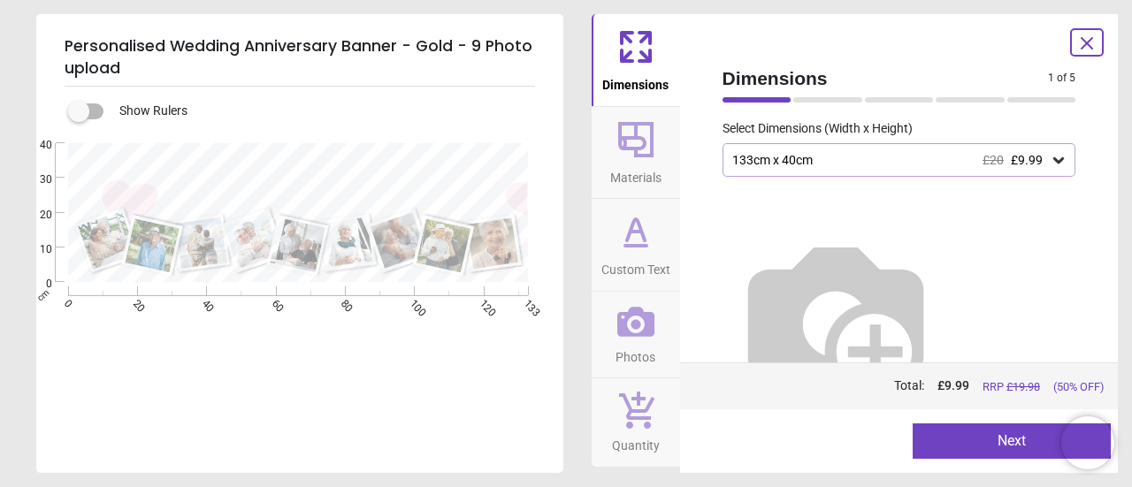
click at [1100, 46] on div at bounding box center [1087, 42] width 34 height 28
click at [1088, 52] on icon at bounding box center [1086, 43] width 21 height 21
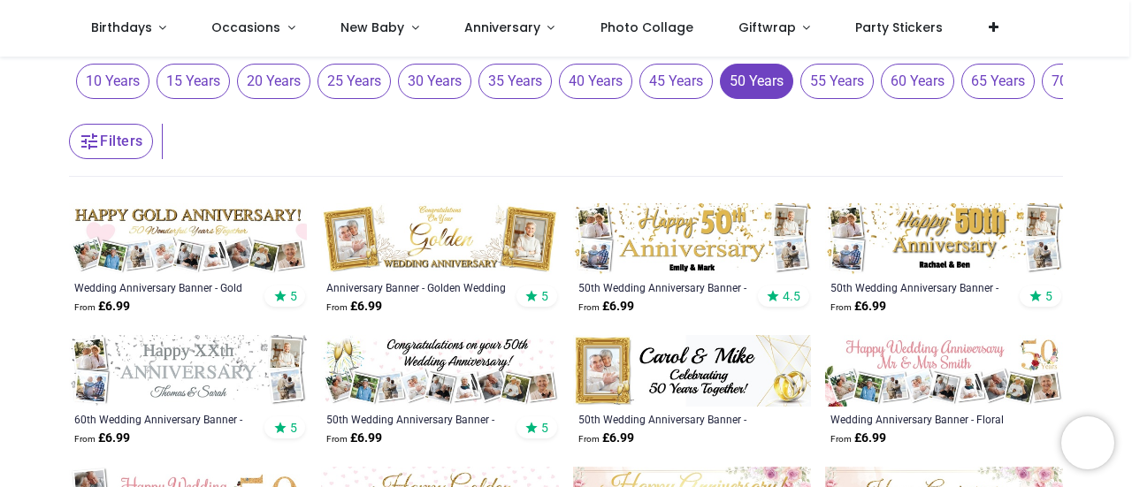
scroll to position [243, 0]
